Goal: Check status: Check status

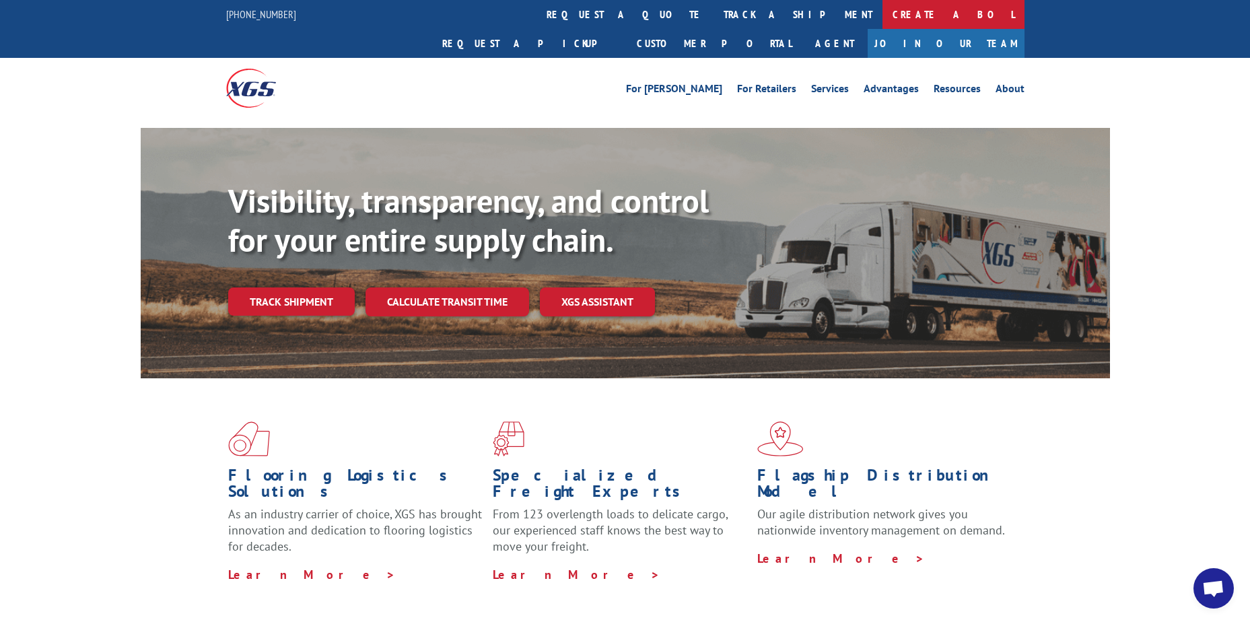
scroll to position [5374, 0]
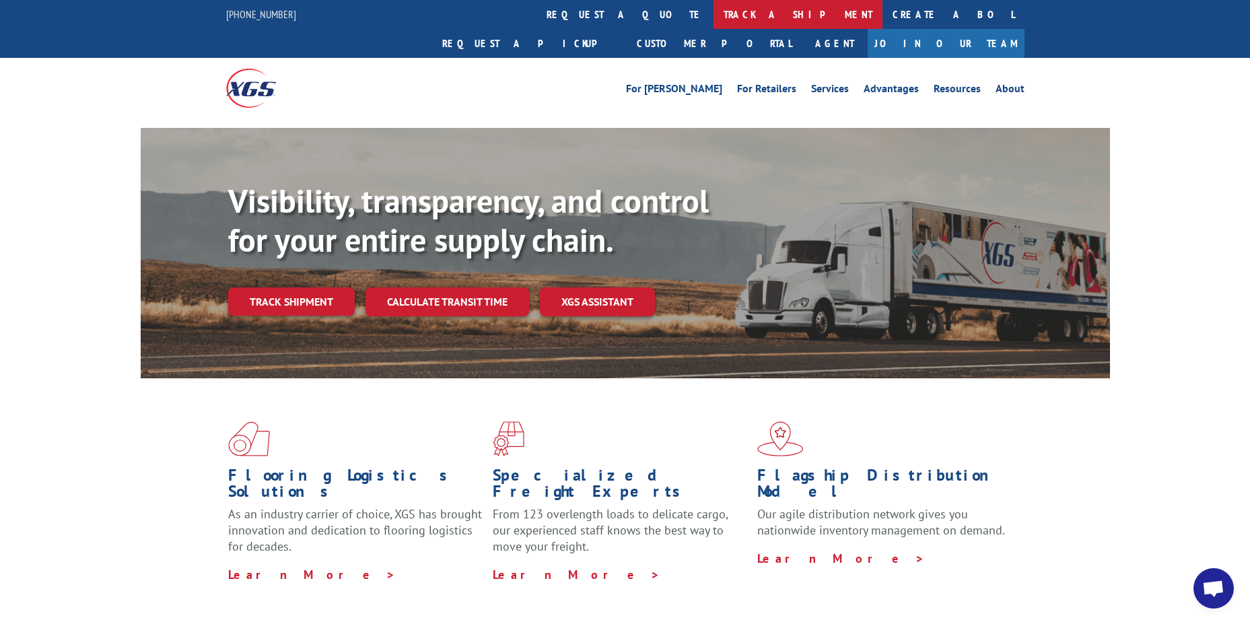
click at [714, 11] on link "track a shipment" at bounding box center [798, 14] width 169 height 29
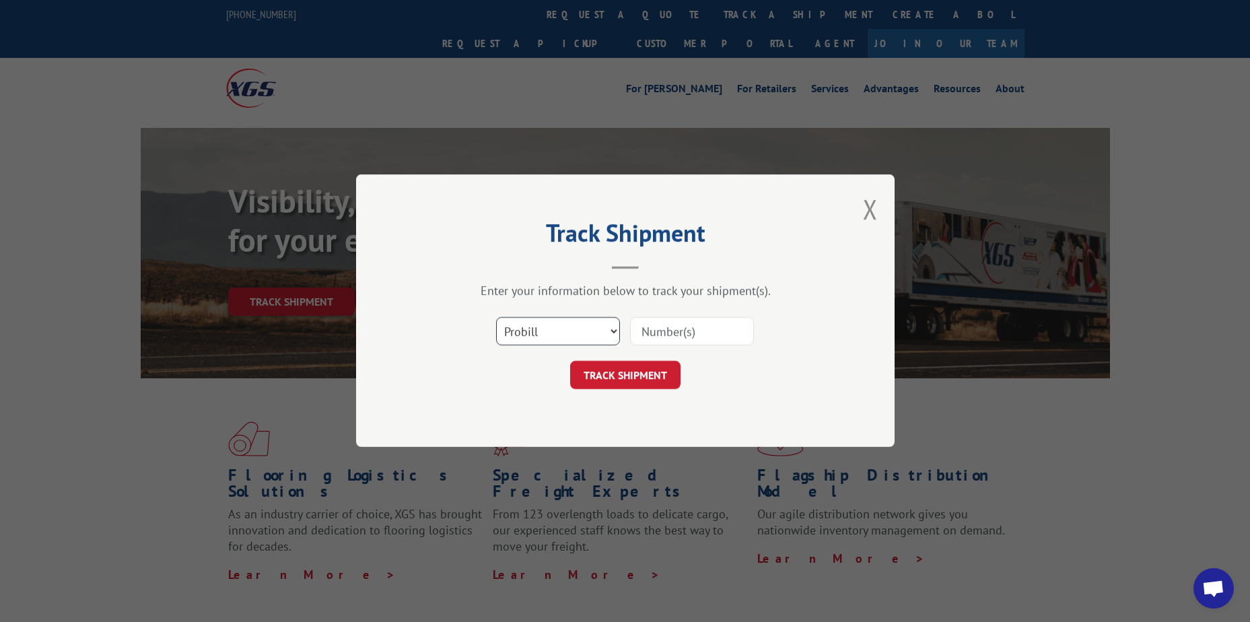
click at [591, 333] on select "Select category... Probill BOL PO" at bounding box center [558, 332] width 124 height 28
select select "bol"
click at [496, 318] on select "Select category... Probill BOL PO" at bounding box center [558, 332] width 124 height 28
drag, startPoint x: 677, startPoint y: 318, endPoint x: 687, endPoint y: 325, distance: 12.1
click at [677, 320] on input at bounding box center [692, 332] width 124 height 28
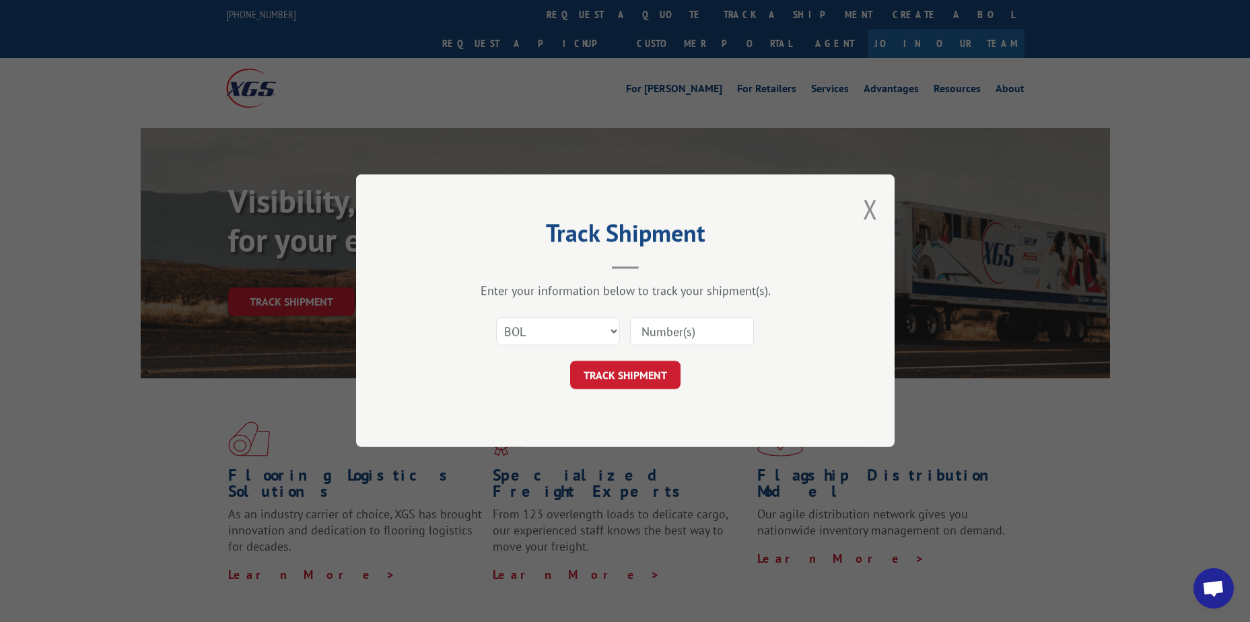
paste input "526449974"
type input "526449974"
click at [635, 363] on button "TRACK SHIPMENT" at bounding box center [625, 376] width 110 height 28
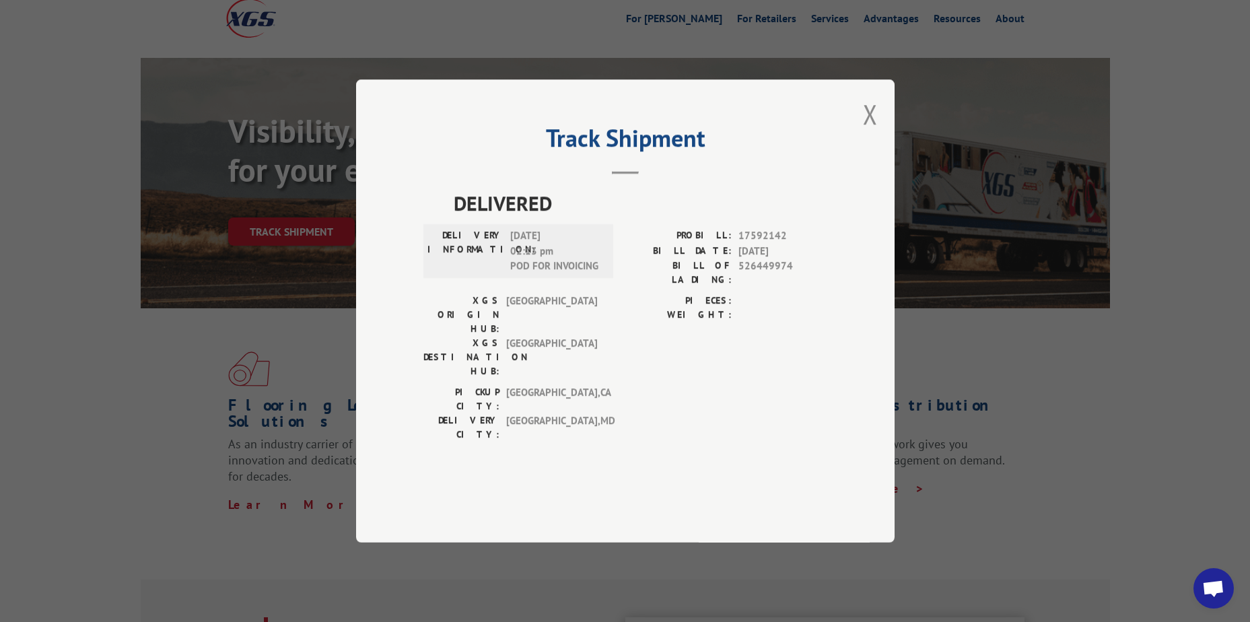
scroll to position [67, 0]
click at [866, 132] on button "Close modal" at bounding box center [870, 114] width 15 height 36
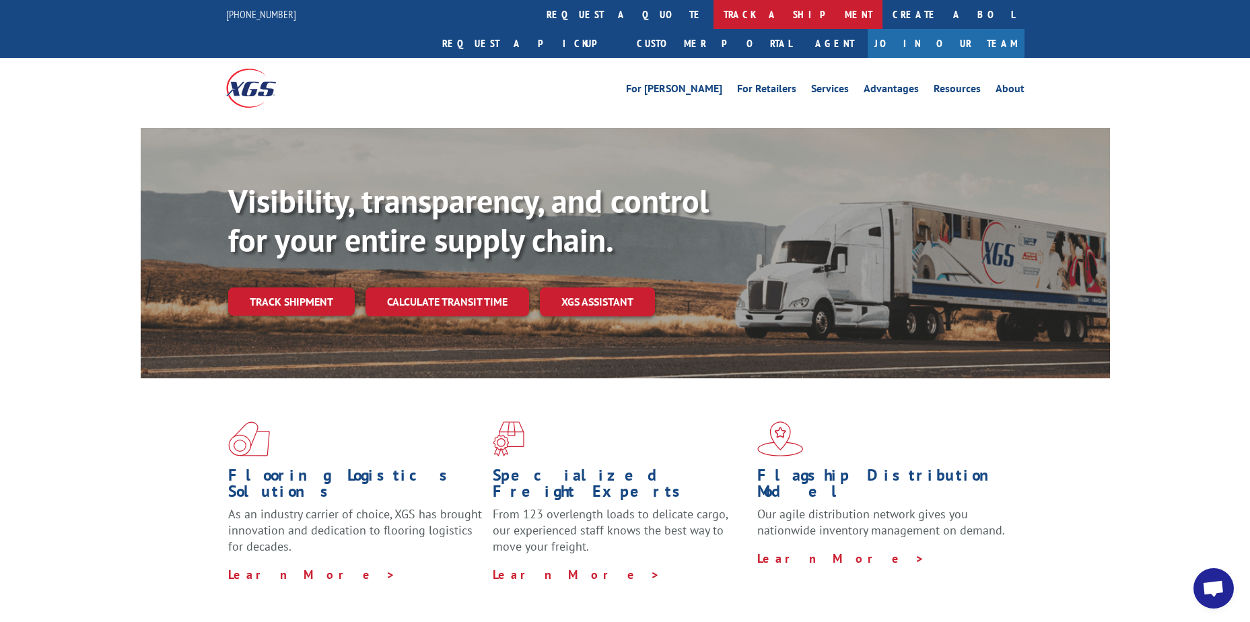
click at [714, 20] on link "track a shipment" at bounding box center [798, 14] width 169 height 29
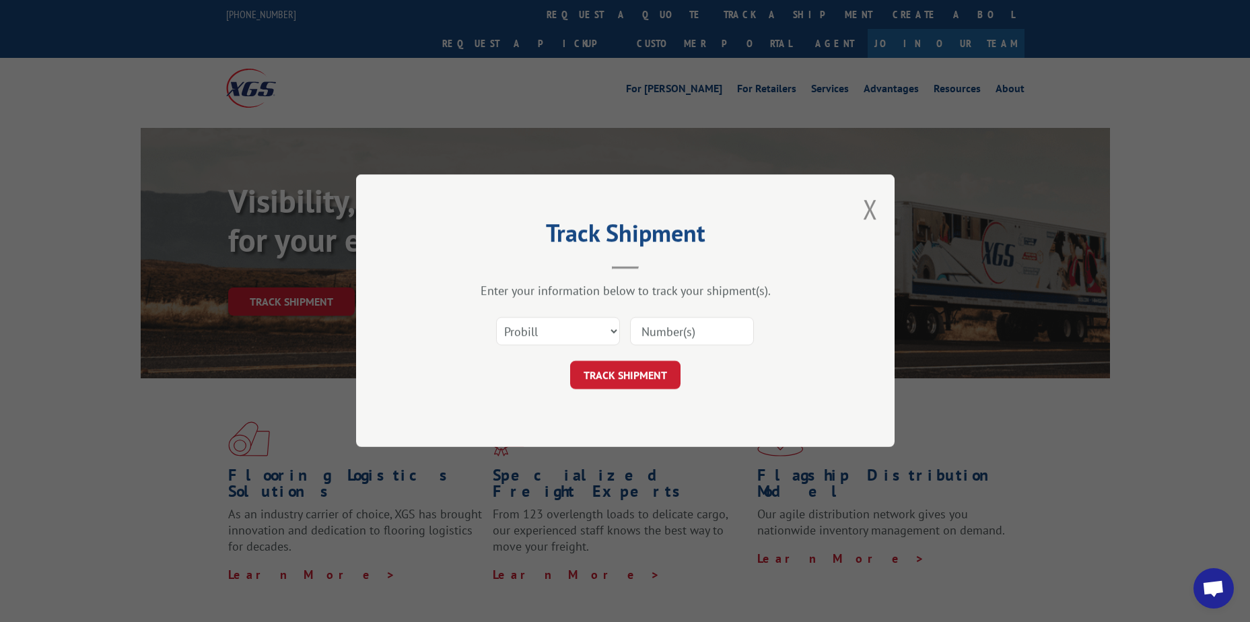
click at [723, 338] on input at bounding box center [692, 332] width 124 height 28
paste input "526449974"
type input "526449974"
click at [619, 376] on button "TRACK SHIPMENT" at bounding box center [625, 376] width 110 height 28
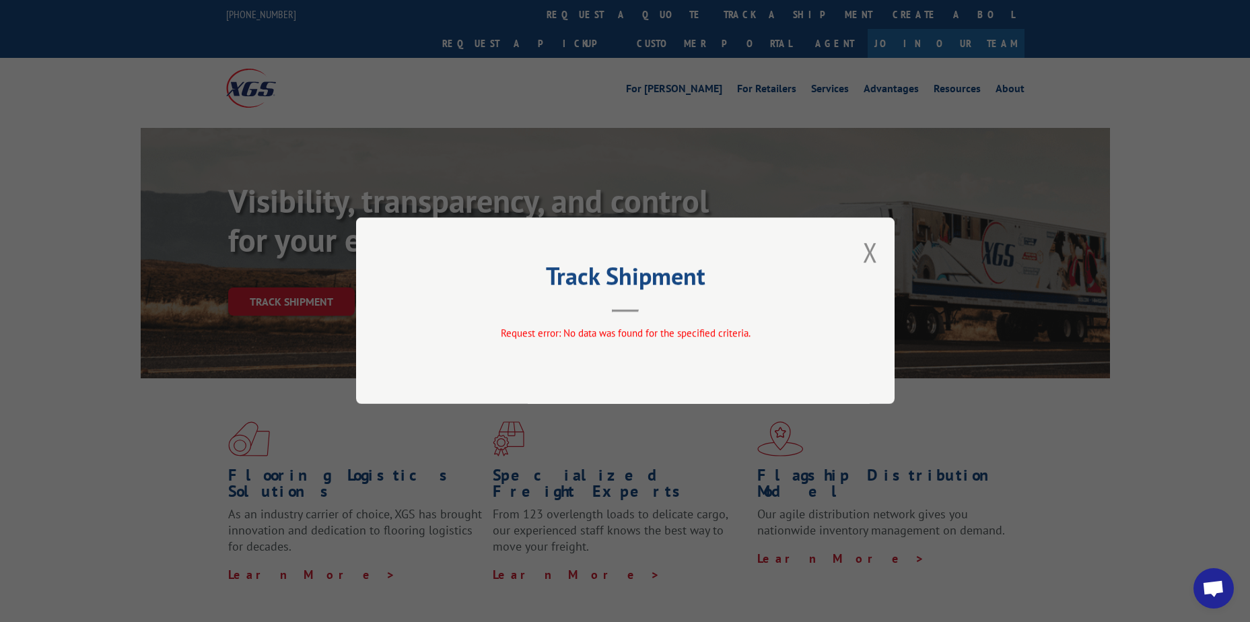
click at [861, 255] on div "Track Shipment Request error: No data was found for the specified criteria." at bounding box center [625, 311] width 539 height 187
click at [875, 255] on button "Close modal" at bounding box center [870, 252] width 15 height 36
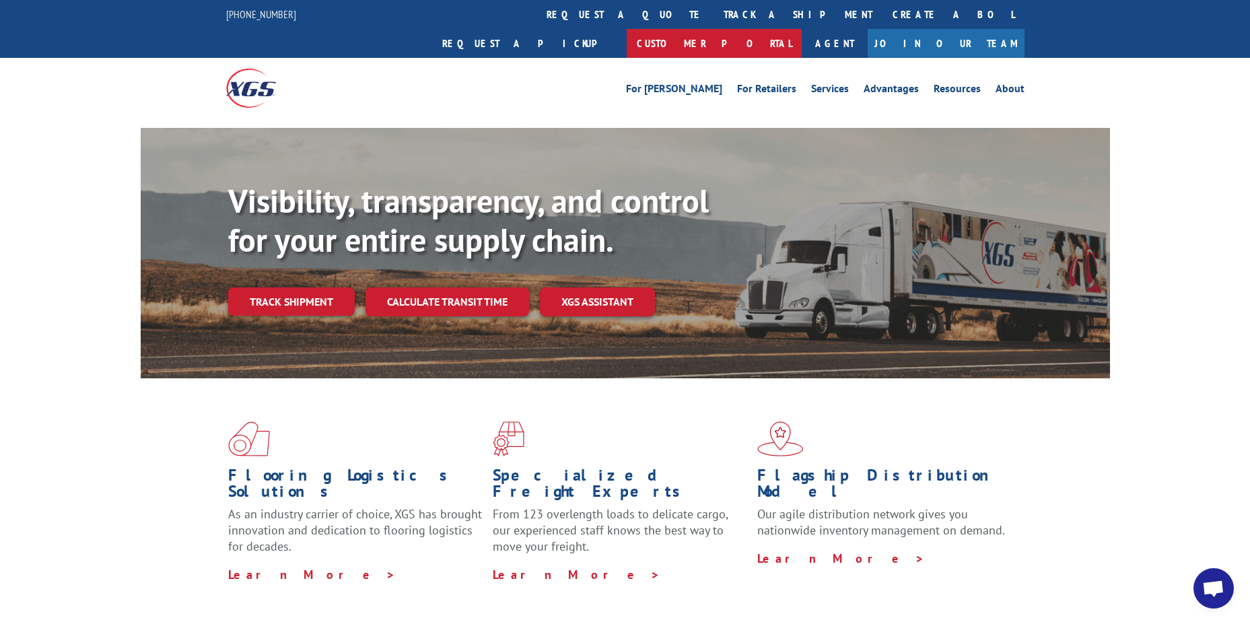
click at [802, 29] on link "Customer Portal" at bounding box center [714, 43] width 175 height 29
